Goal: Check status: Check status

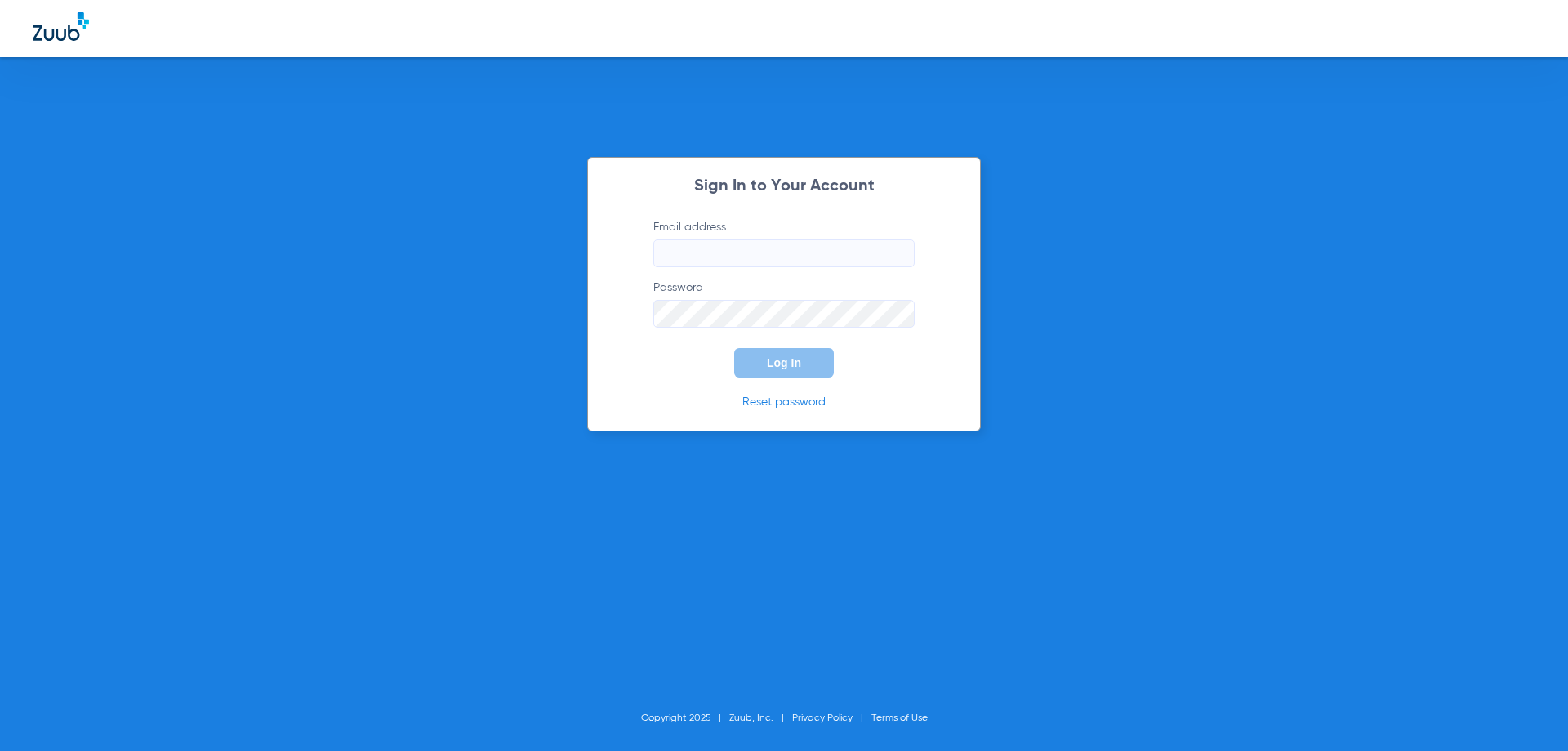
click at [714, 256] on input "Email address" at bounding box center [784, 253] width 261 height 28
type input "[EMAIL_ADDRESS][DOMAIN_NAME]"
click at [734, 348] on button "Log In" at bounding box center [784, 363] width 99 height 30
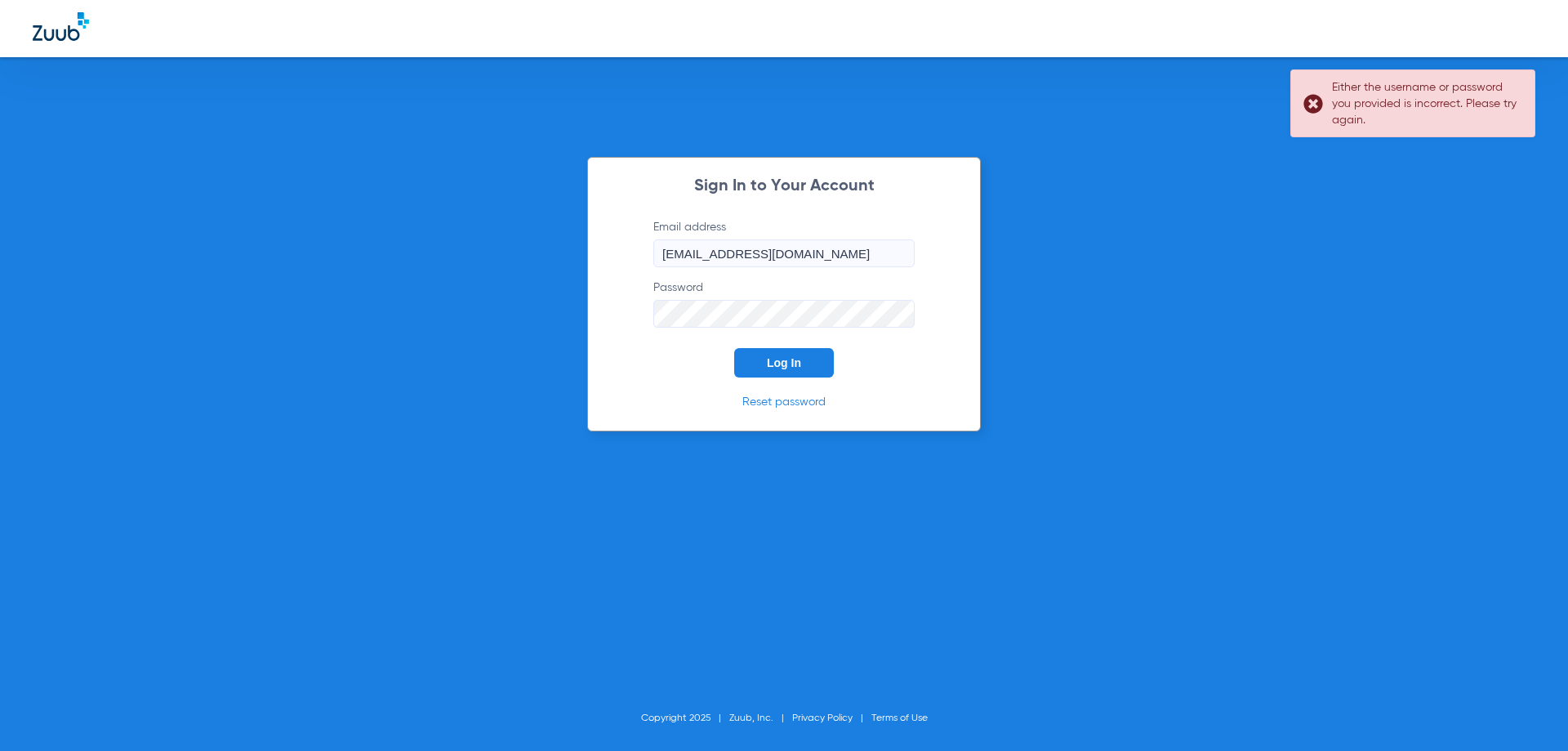
click at [630, 318] on form "Email address [EMAIL_ADDRESS][DOMAIN_NAME] Password Log In" at bounding box center [784, 298] width 310 height 158
click at [734, 348] on button "Log In" at bounding box center [784, 363] width 99 height 30
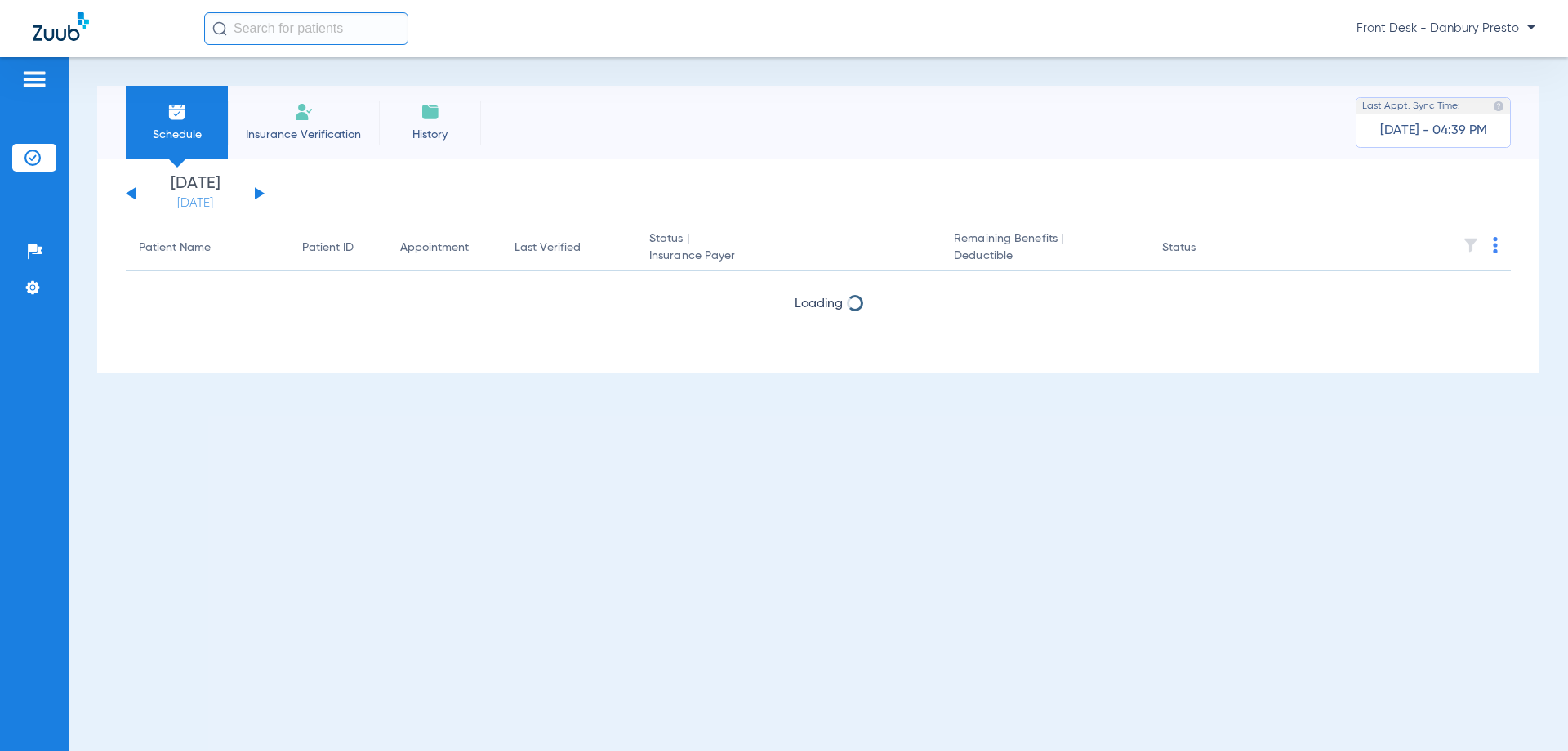
click at [198, 197] on link "[DATE]" at bounding box center [195, 204] width 98 height 16
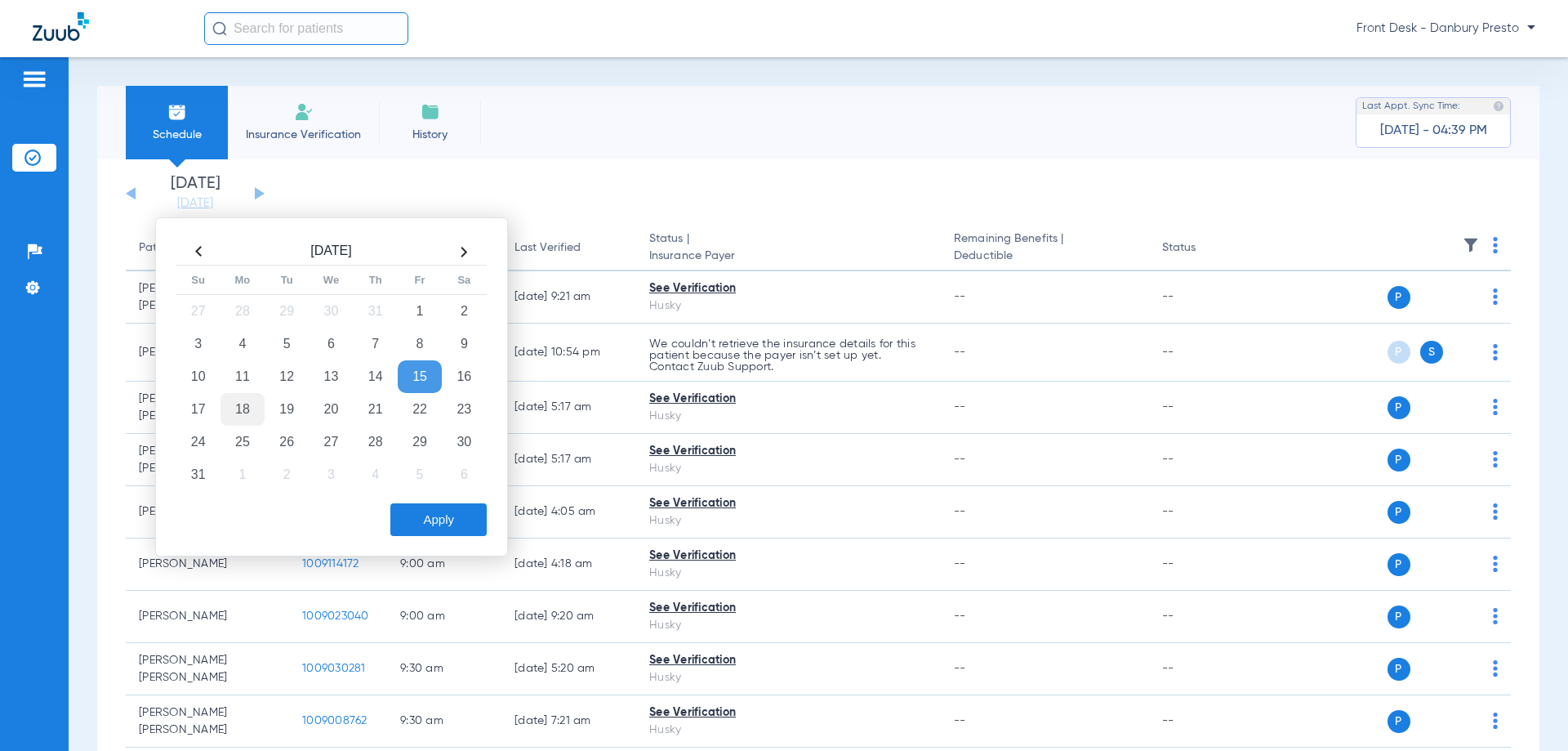
click at [250, 408] on td "18" at bounding box center [242, 410] width 44 height 33
click at [439, 520] on button "Apply" at bounding box center [439, 519] width 97 height 33
